Goal: Task Accomplishment & Management: Complete application form

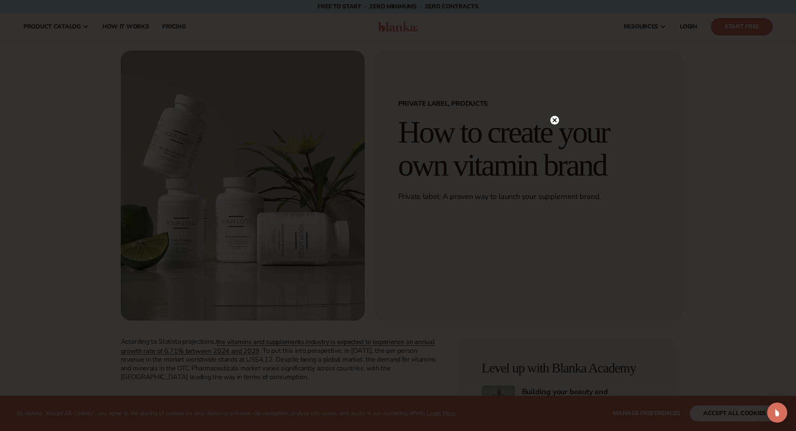
click at [128, 22] on div at bounding box center [398, 215] width 796 height 431
click at [551, 119] on circle at bounding box center [550, 120] width 9 height 9
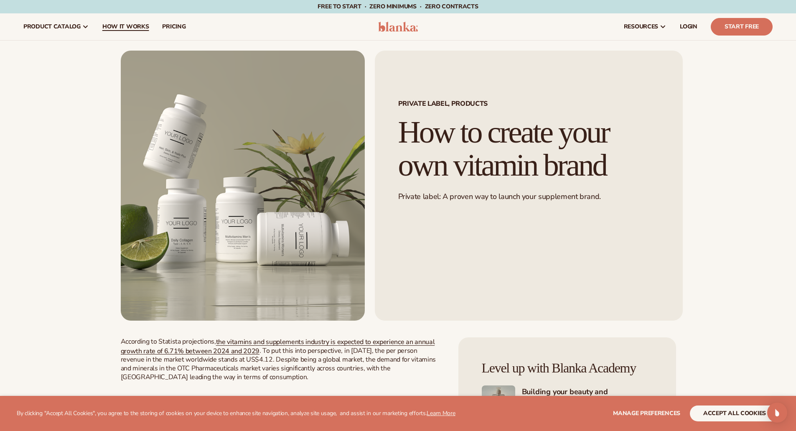
click at [123, 27] on span "How It Works" at bounding box center [125, 26] width 47 height 7
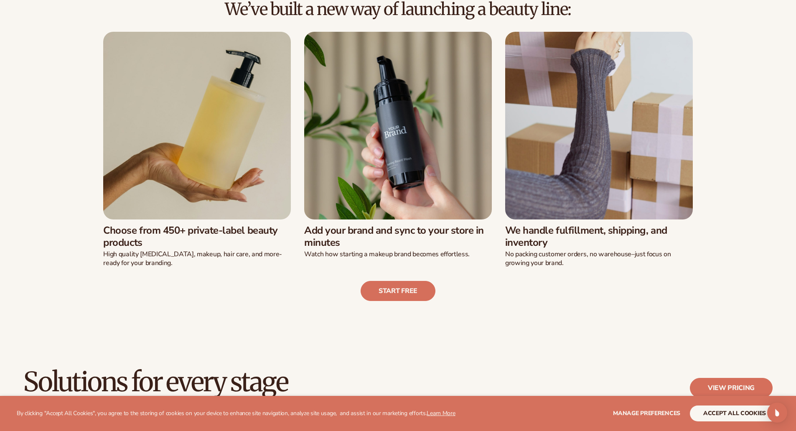
scroll to position [293, 0]
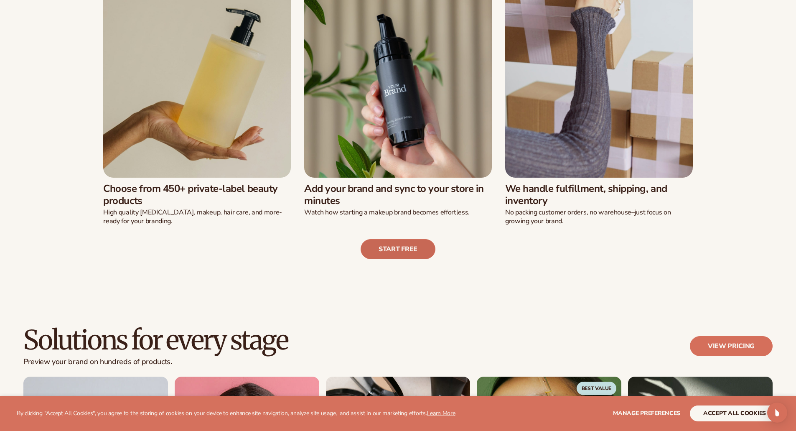
click at [397, 252] on link "Start free" at bounding box center [398, 249] width 75 height 20
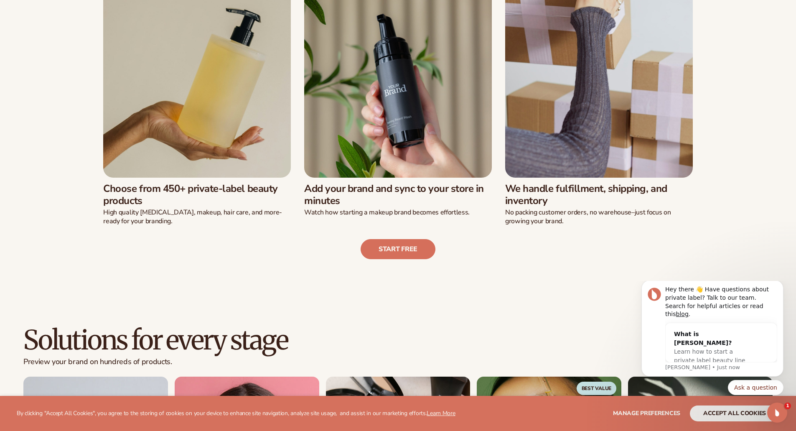
scroll to position [0, 0]
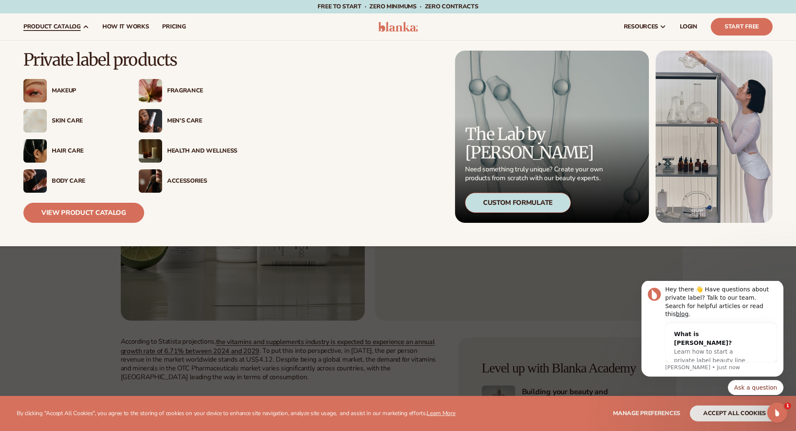
click at [529, 201] on div "Custom Formulate" at bounding box center [518, 203] width 106 height 20
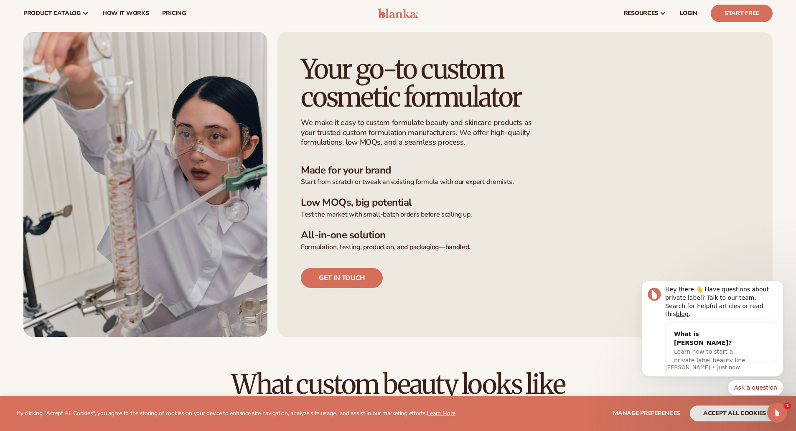
scroll to position [167, 0]
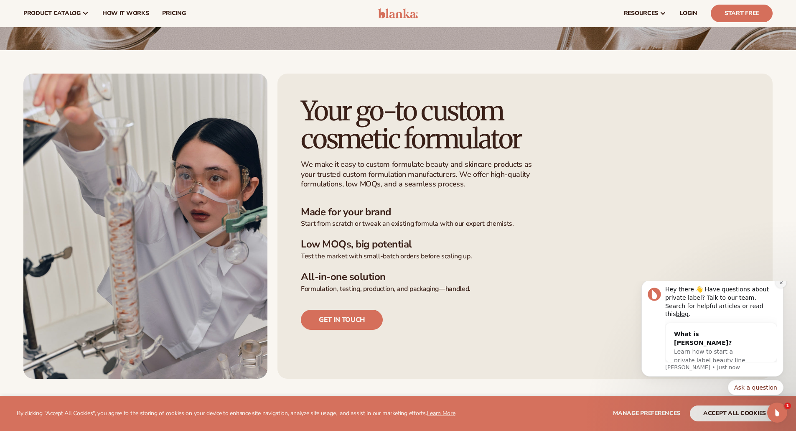
click at [782, 285] on icon "Dismiss notification" at bounding box center [781, 282] width 5 height 5
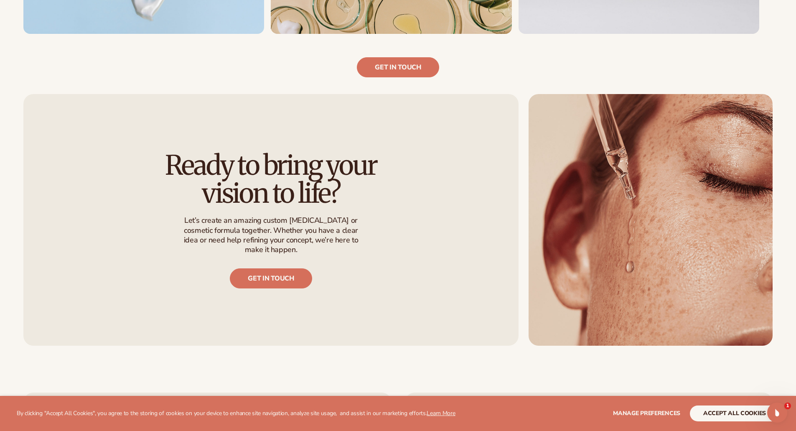
scroll to position [961, 0]
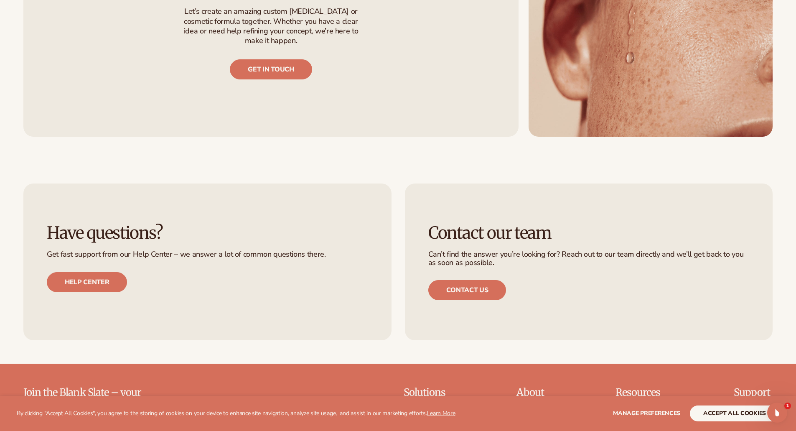
click at [125, 341] on div "Have questions? Get fast support from our Help Center – we answer a lot of comm…" at bounding box center [398, 262] width 796 height 204
